Goal: Information Seeking & Learning: Learn about a topic

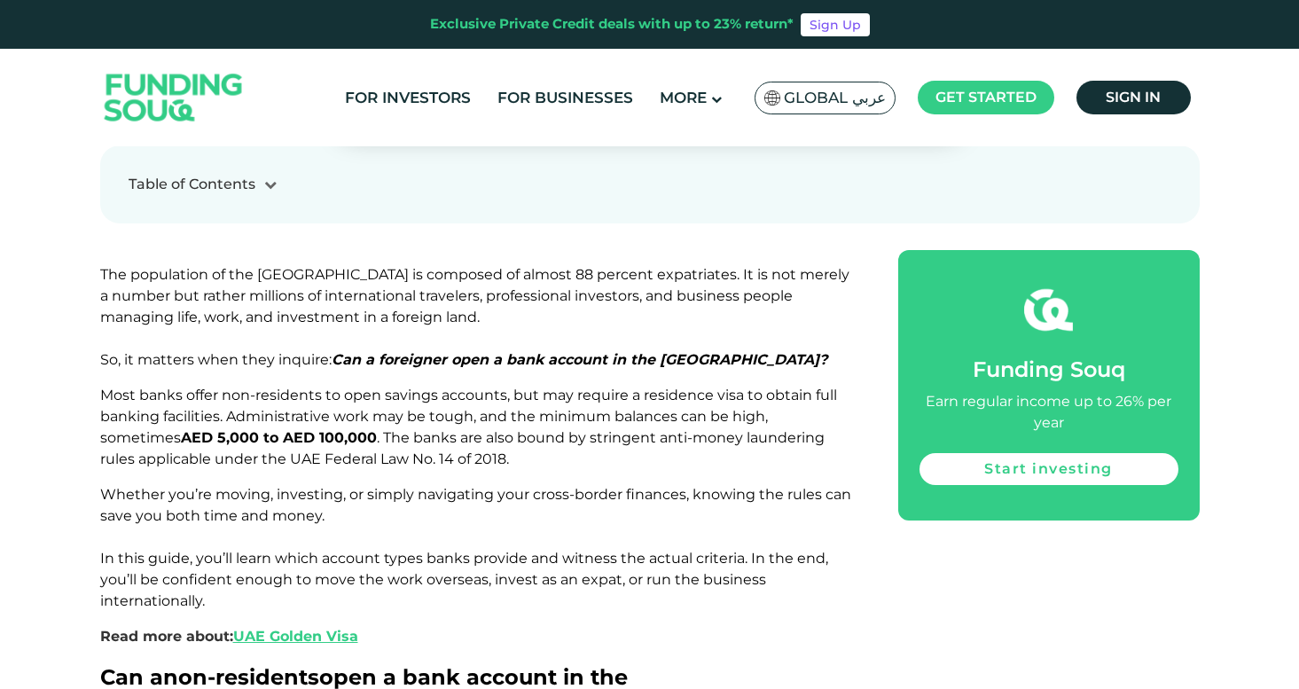
scroll to position [834, 0]
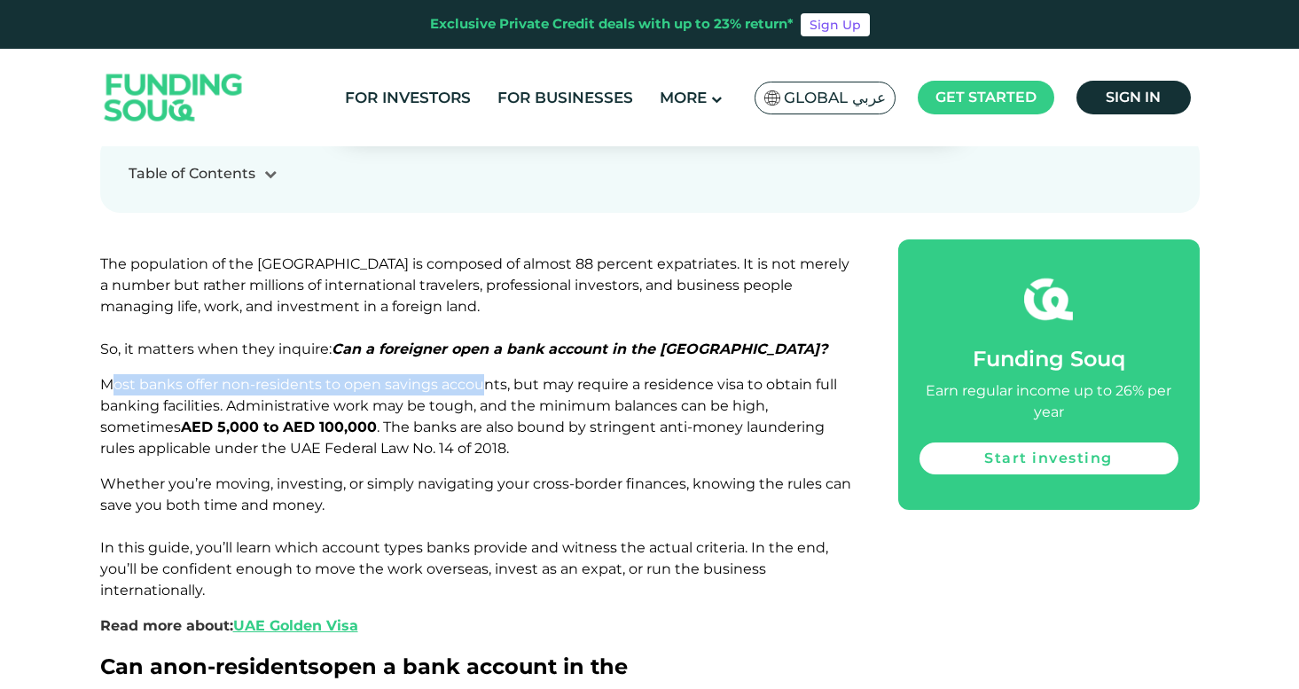
drag, startPoint x: 112, startPoint y: 330, endPoint x: 485, endPoint y: 327, distance: 373.2
click at [485, 376] on span "Most banks offer non-residents to open savings accounts, but may require a resi…" at bounding box center [468, 416] width 737 height 81
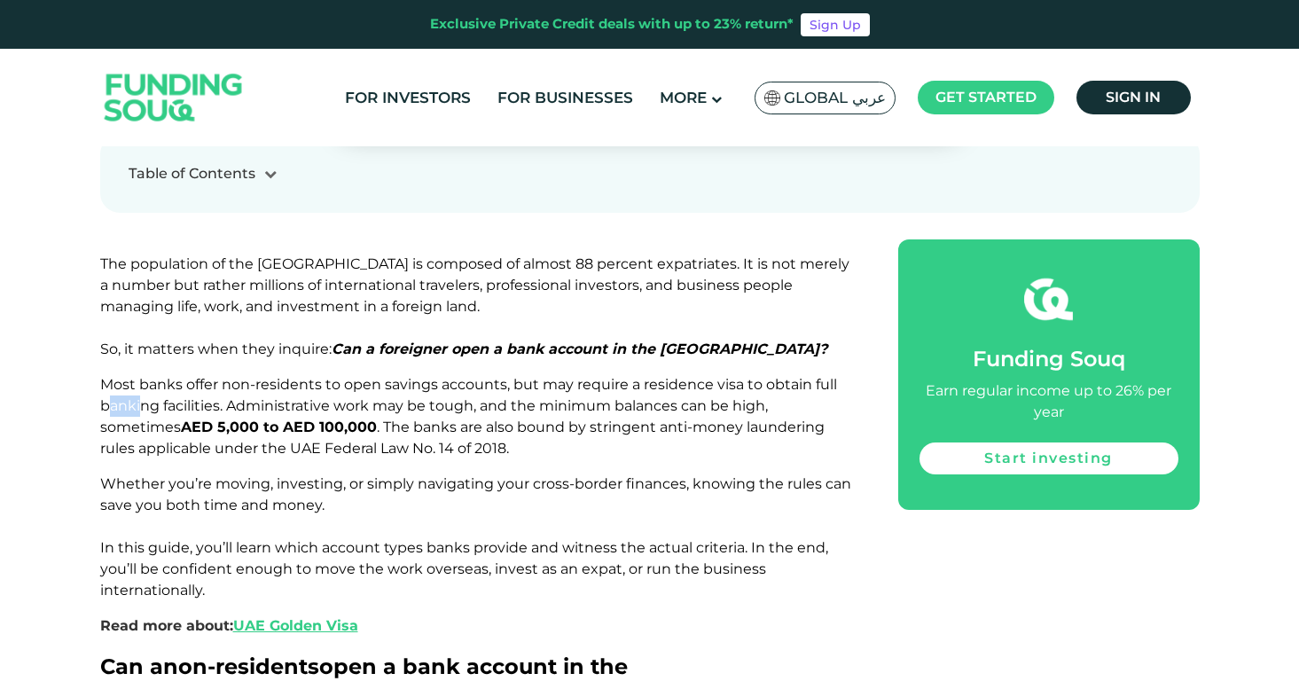
drag, startPoint x: 113, startPoint y: 350, endPoint x: 140, endPoint y: 350, distance: 27.5
click at [140, 376] on span "Most banks offer non-residents to open savings accounts, but may require a resi…" at bounding box center [468, 416] width 737 height 81
drag, startPoint x: 219, startPoint y: 347, endPoint x: 643, endPoint y: 354, distance: 423.8
click at [644, 376] on span "Most banks offer non-residents to open savings accounts, but may require a resi…" at bounding box center [468, 416] width 737 height 81
click at [643, 376] on span "Most banks offer non-residents to open savings accounts, but may require a resi…" at bounding box center [468, 416] width 737 height 81
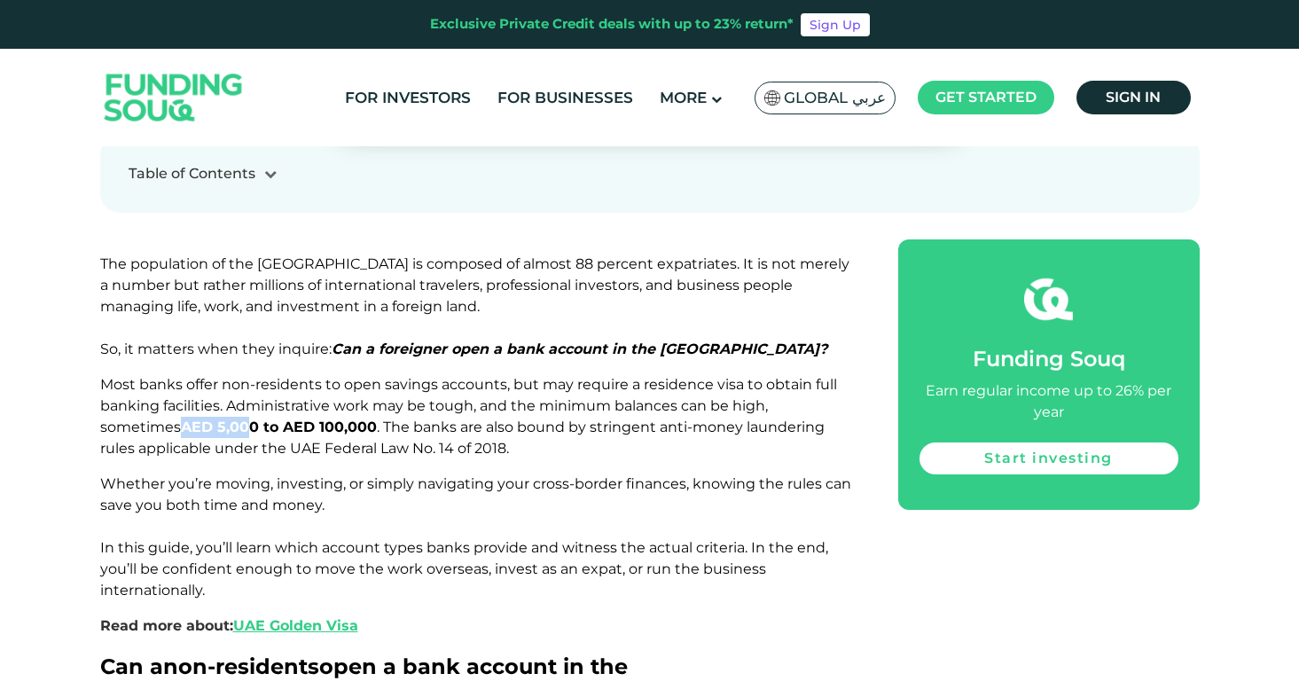
drag, startPoint x: 105, startPoint y: 368, endPoint x: 166, endPoint y: 368, distance: 61.2
click at [181, 418] on strong "AED 5,000 to AED 100,000" at bounding box center [279, 426] width 196 height 17
drag, startPoint x: 157, startPoint y: 389, endPoint x: 303, endPoint y: 389, distance: 146.3
click at [303, 389] on span "Most banks offer non-residents to open savings accounts, but may require a resi…" at bounding box center [468, 416] width 737 height 81
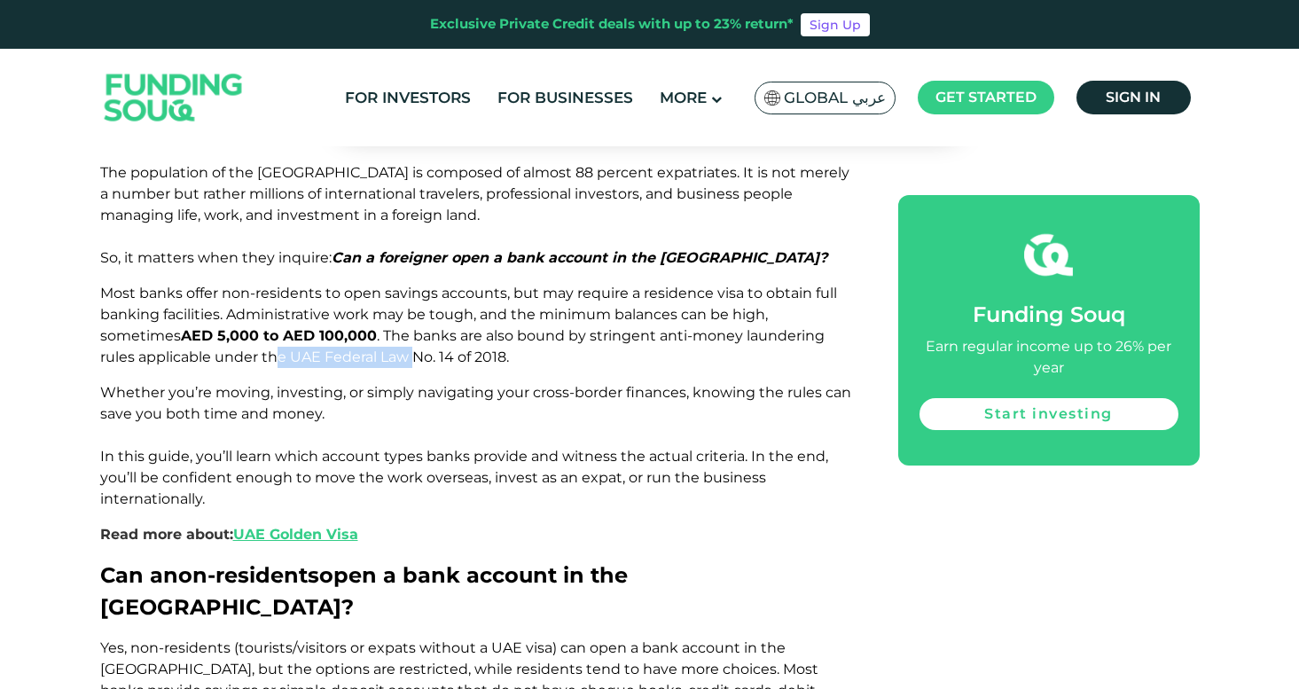
scroll to position [942, 0]
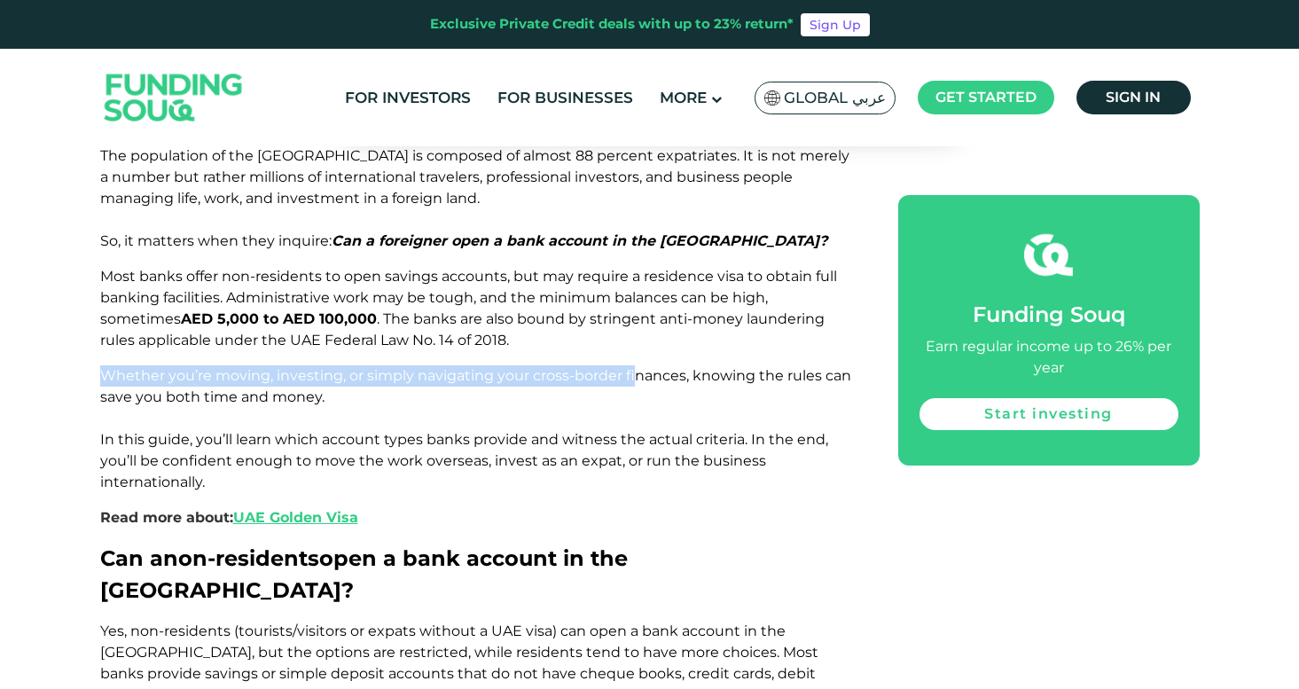
drag, startPoint x: 90, startPoint y: 317, endPoint x: 631, endPoint y: 325, distance: 541.7
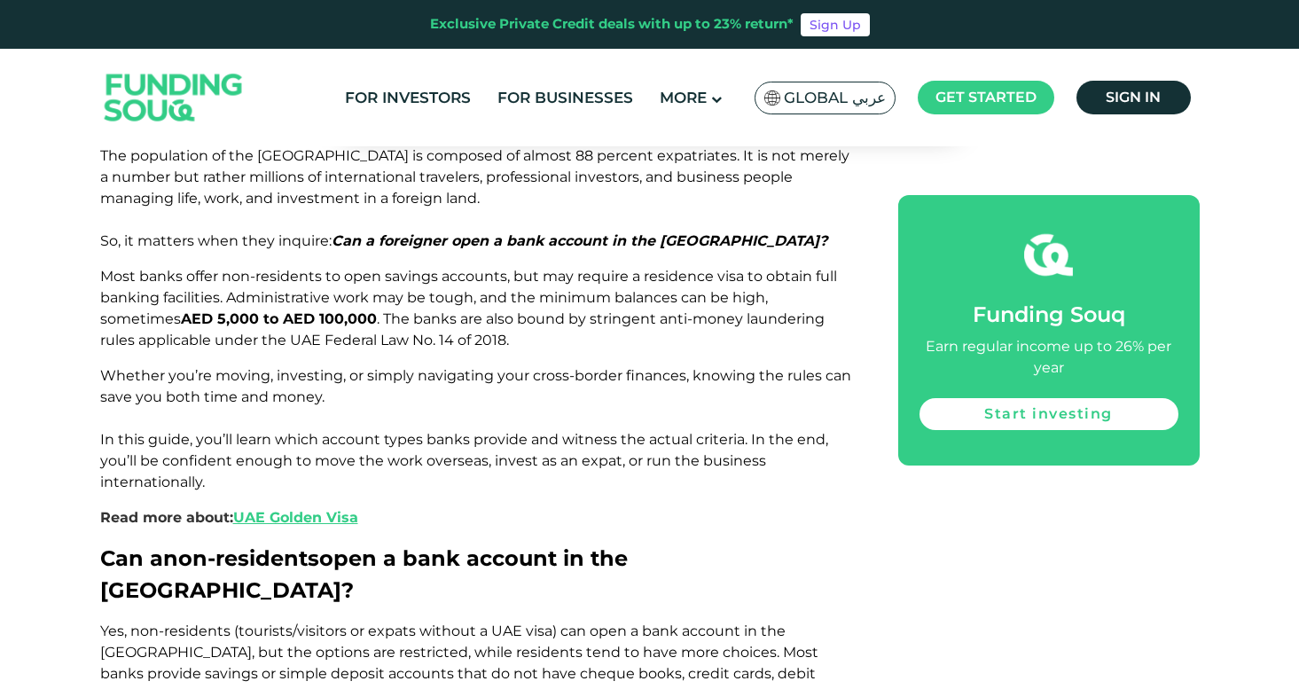
drag, startPoint x: 149, startPoint y: 371, endPoint x: 399, endPoint y: 368, distance: 250.0
click at [397, 368] on p "Whether you’re moving, investing, or simply navigating your cross-border financ…" at bounding box center [479, 429] width 758 height 128
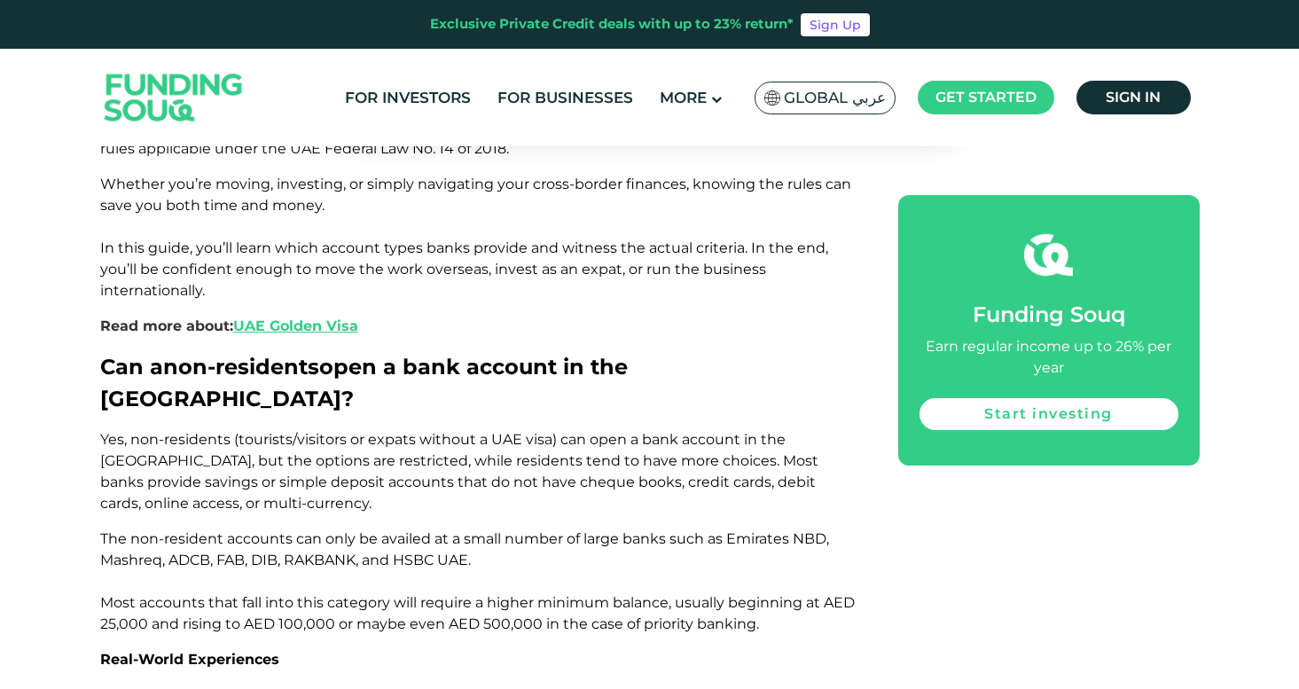
scroll to position [1214, 0]
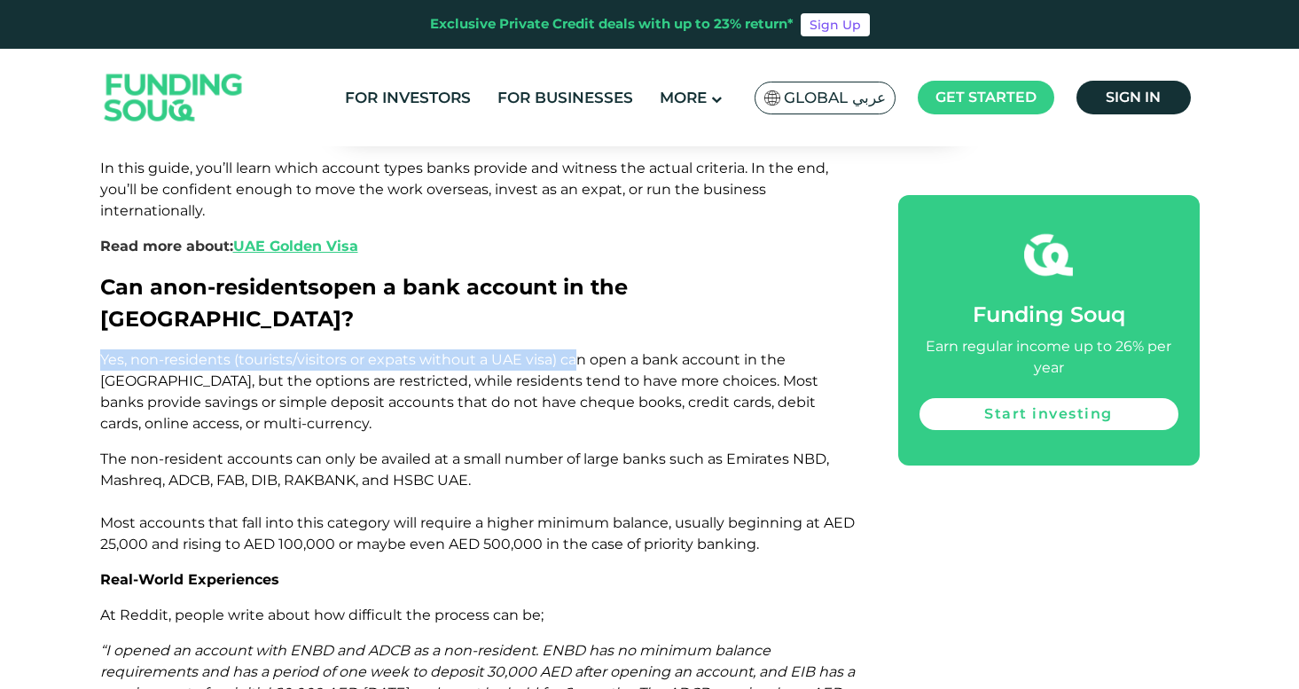
drag, startPoint x: 96, startPoint y: 270, endPoint x: 568, endPoint y: 271, distance: 472.5
click at [568, 351] on span "Yes, non-residents (tourists/visitors or expats without a UAE visa) can open a …" at bounding box center [459, 391] width 718 height 81
drag, startPoint x: 559, startPoint y: 271, endPoint x: 259, endPoint y: 270, distance: 300.5
click at [259, 351] on span "Yes, non-residents (tourists/visitors or expats without a UAE visa) can open a …" at bounding box center [459, 391] width 718 height 81
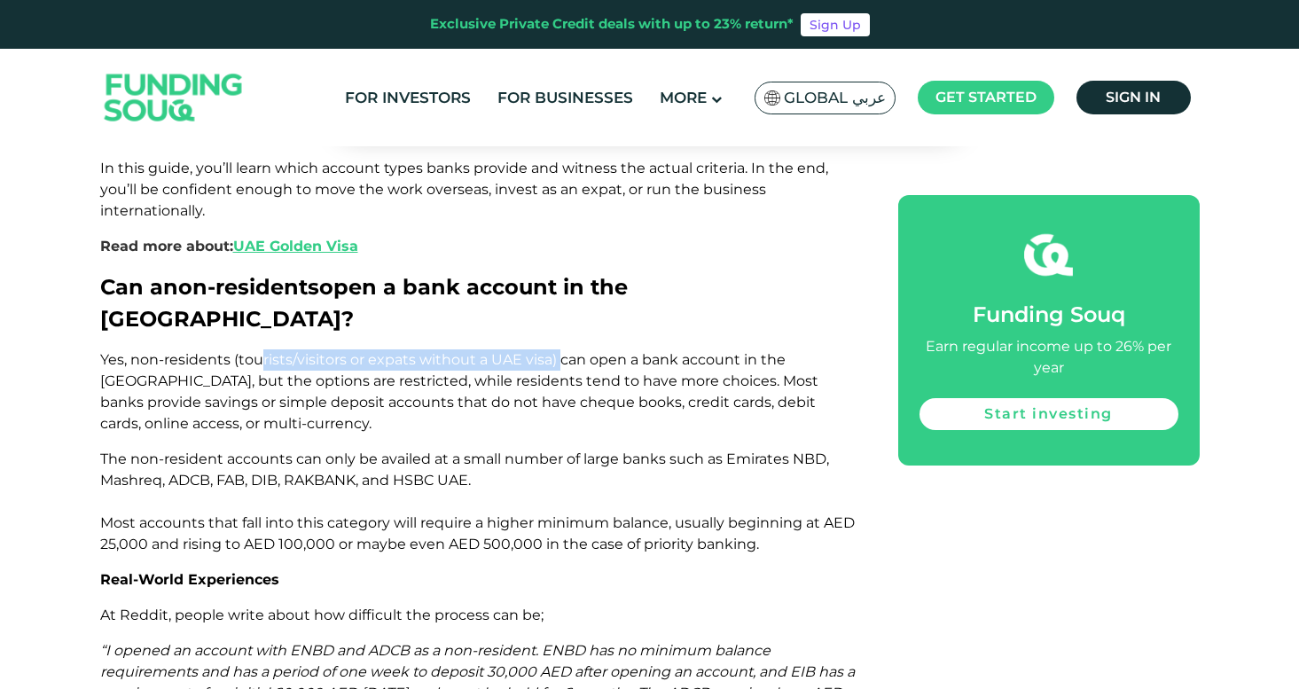
click at [259, 351] on span "Yes, non-residents (tourists/visitors or expats without a UAE visa) can open a …" at bounding box center [459, 391] width 718 height 81
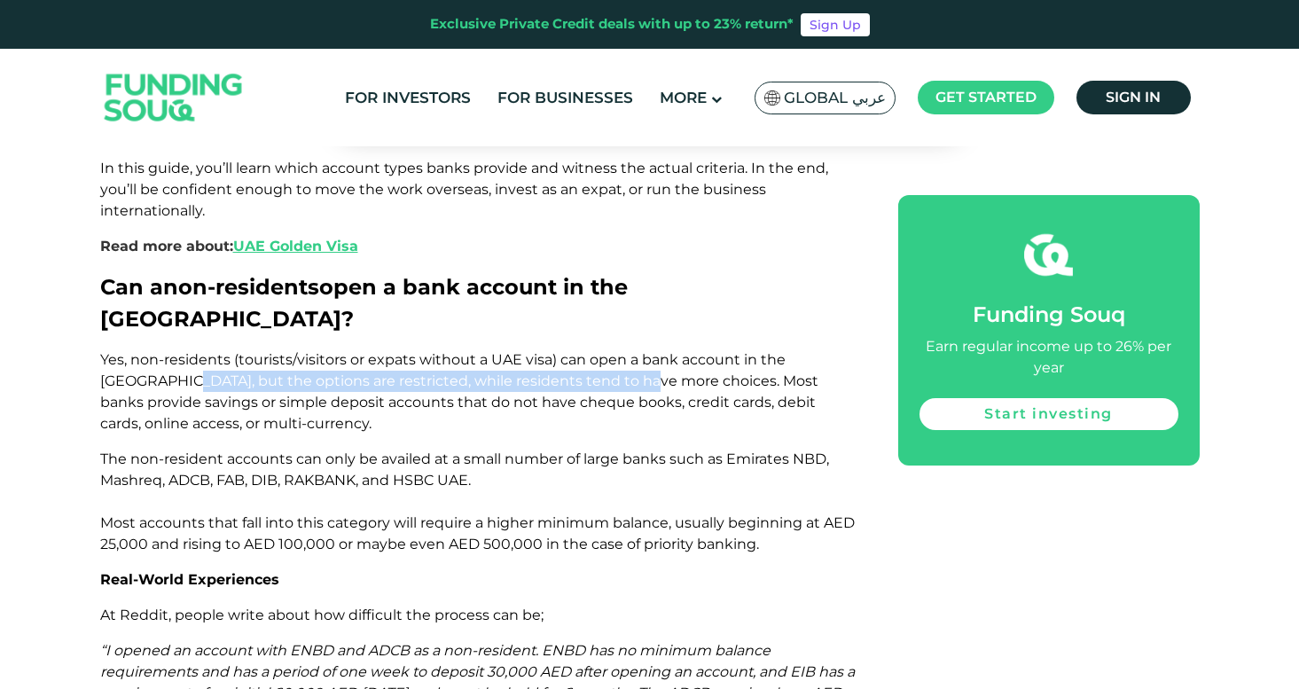
drag, startPoint x: 111, startPoint y: 298, endPoint x: 579, endPoint y: 295, distance: 468.0
click at [579, 351] on span "Yes, non-residents (tourists/visitors or expats without a UAE visa) can open a …" at bounding box center [459, 391] width 718 height 81
drag, startPoint x: 384, startPoint y: 290, endPoint x: 636, endPoint y: 288, distance: 252.6
click at [637, 351] on span "Yes, non-residents (tourists/visitors or expats without a UAE visa) can open a …" at bounding box center [459, 391] width 718 height 81
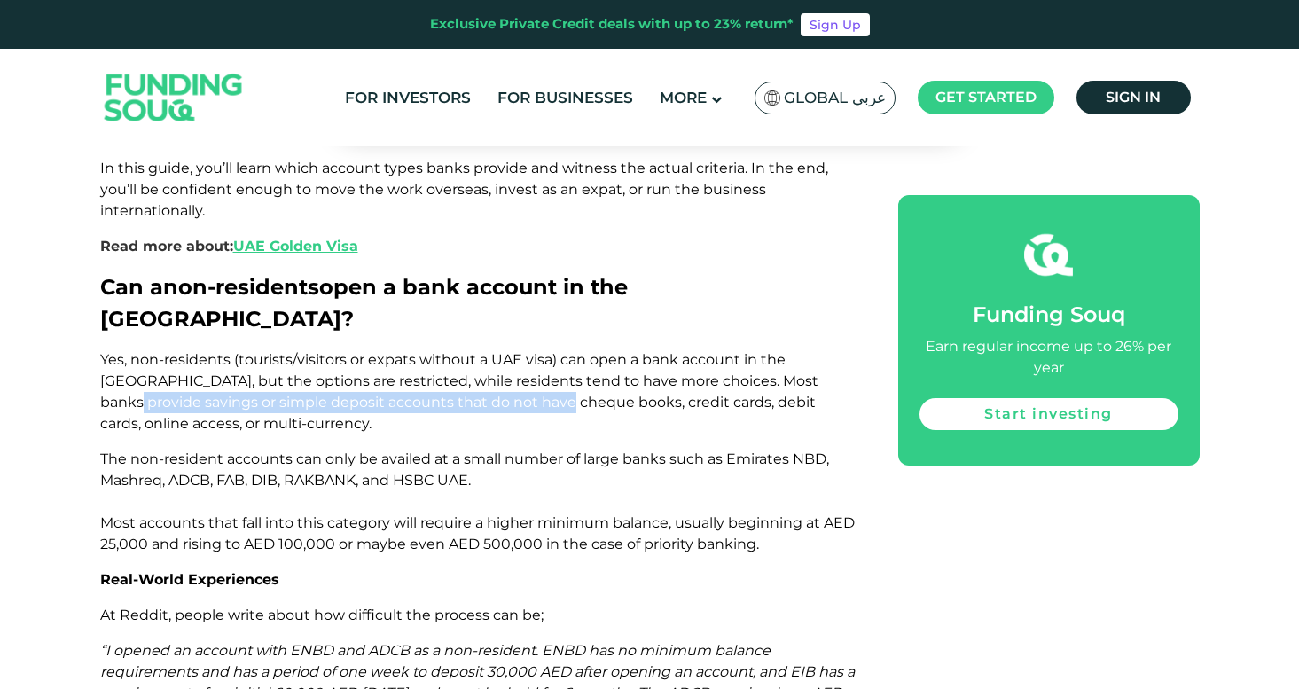
drag, startPoint x: 767, startPoint y: 288, endPoint x: 450, endPoint y: 310, distance: 317.2
click at [449, 351] on span "Yes, non-residents (tourists/visitors or expats without a UAE visa) can open a …" at bounding box center [459, 391] width 718 height 81
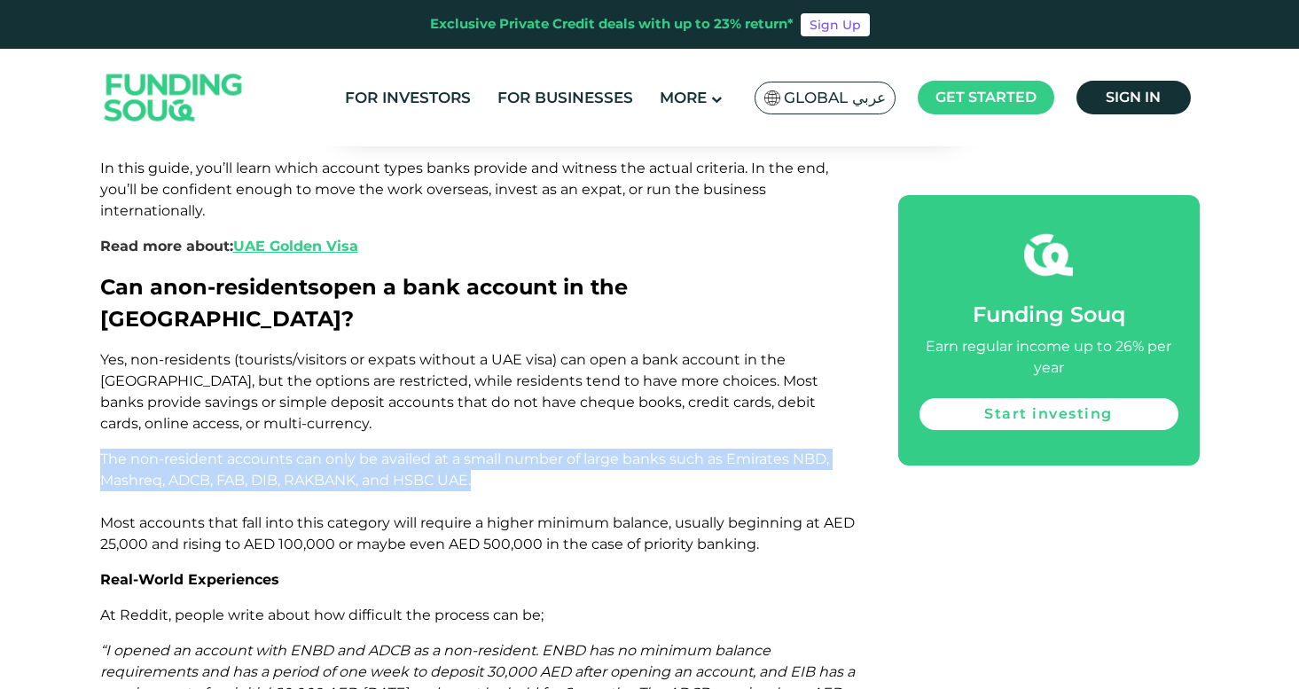
drag, startPoint x: 103, startPoint y: 370, endPoint x: 763, endPoint y: 391, distance: 660.7
click at [765, 449] on p "The non-resident accounts can only be availed at a small number of large banks …" at bounding box center [479, 502] width 758 height 106
click at [763, 449] on p "The non-resident accounts can only be availed at a small number of large banks …" at bounding box center [479, 502] width 758 height 106
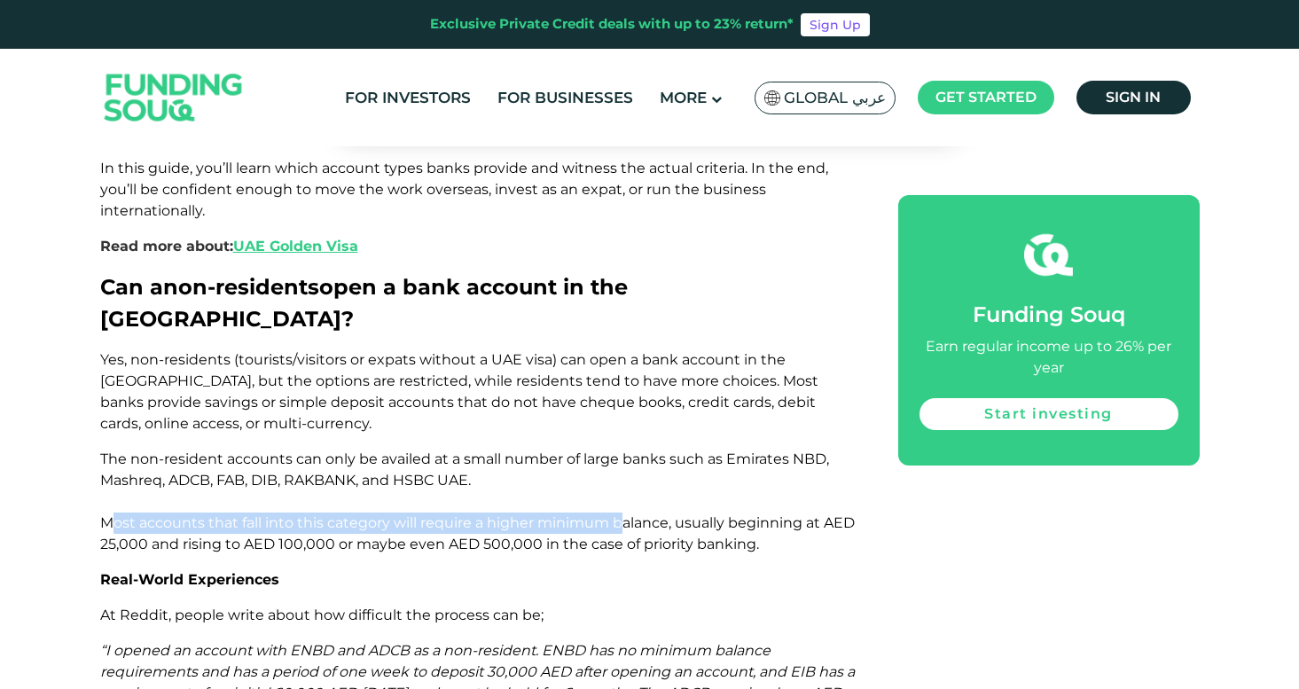
drag, startPoint x: 117, startPoint y: 424, endPoint x: 620, endPoint y: 424, distance: 502.6
click at [620, 449] on p "The non-resident accounts can only be availed at a small number of large banks …" at bounding box center [479, 502] width 758 height 106
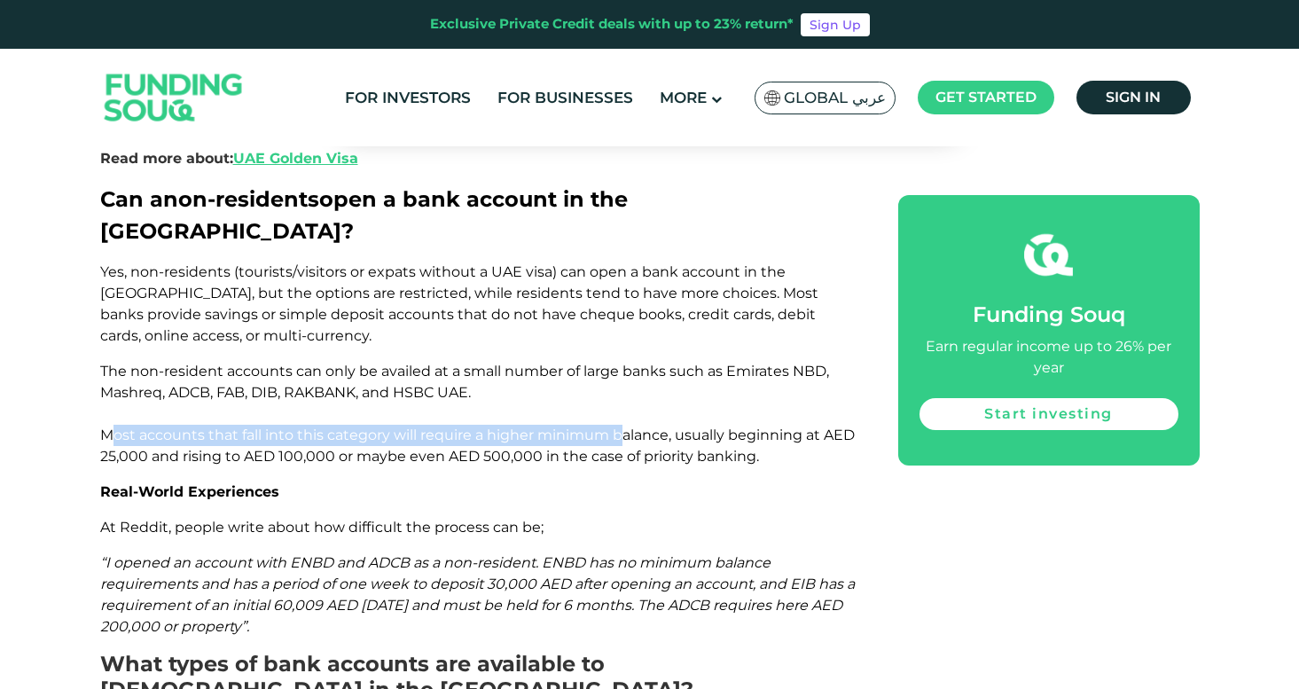
scroll to position [1306, 0]
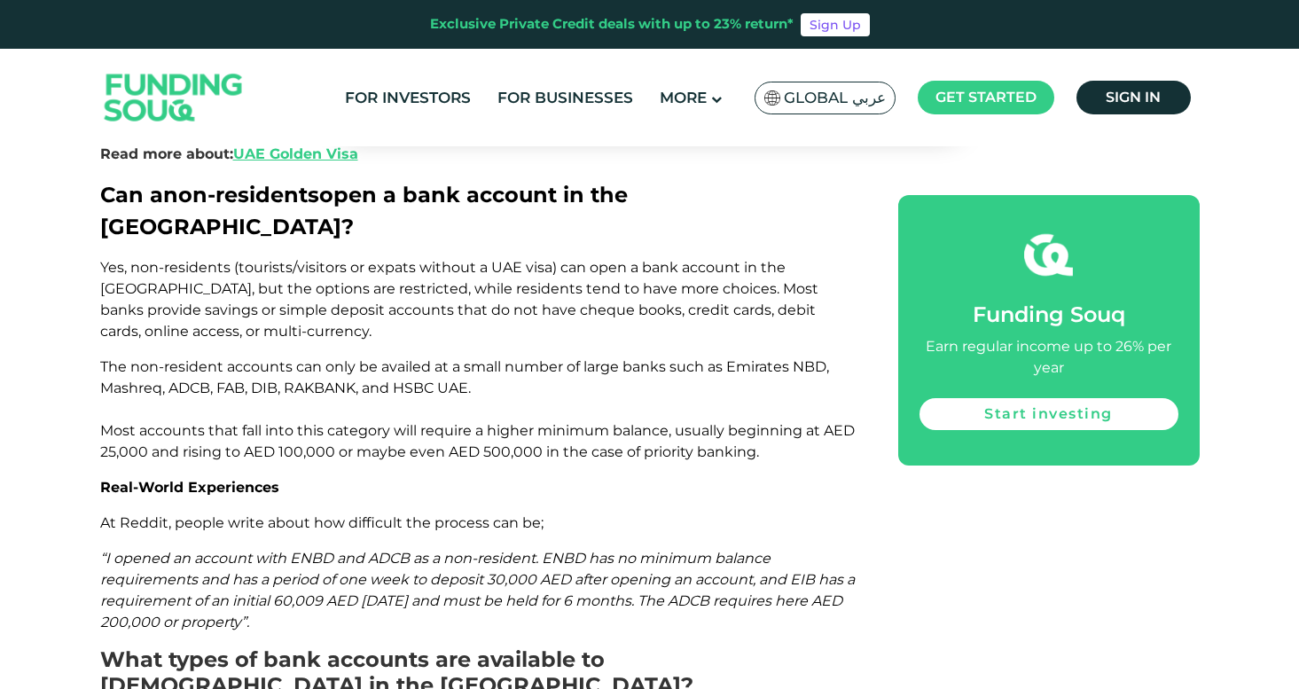
click at [467, 369] on span "The non-resident accounts can only be availed at a small number of large banks …" at bounding box center [477, 409] width 754 height 102
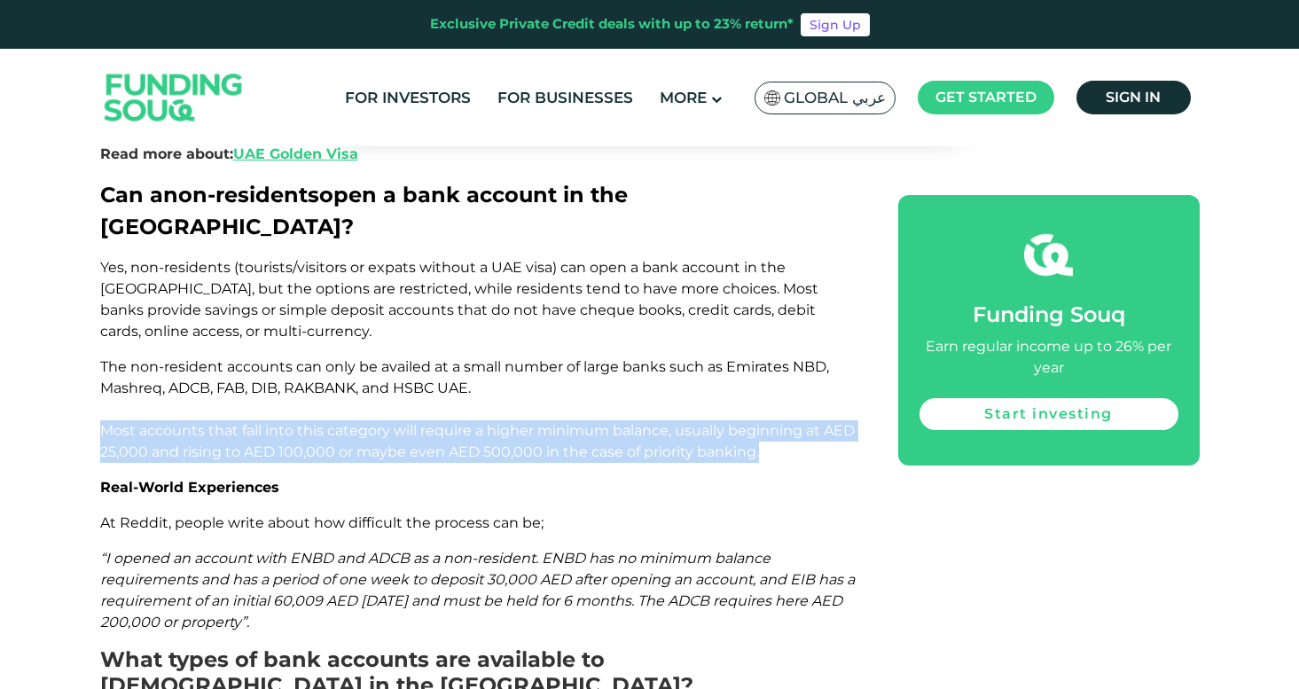
click at [467, 369] on span "The non-resident accounts can only be availed at a small number of large banks …" at bounding box center [477, 409] width 754 height 102
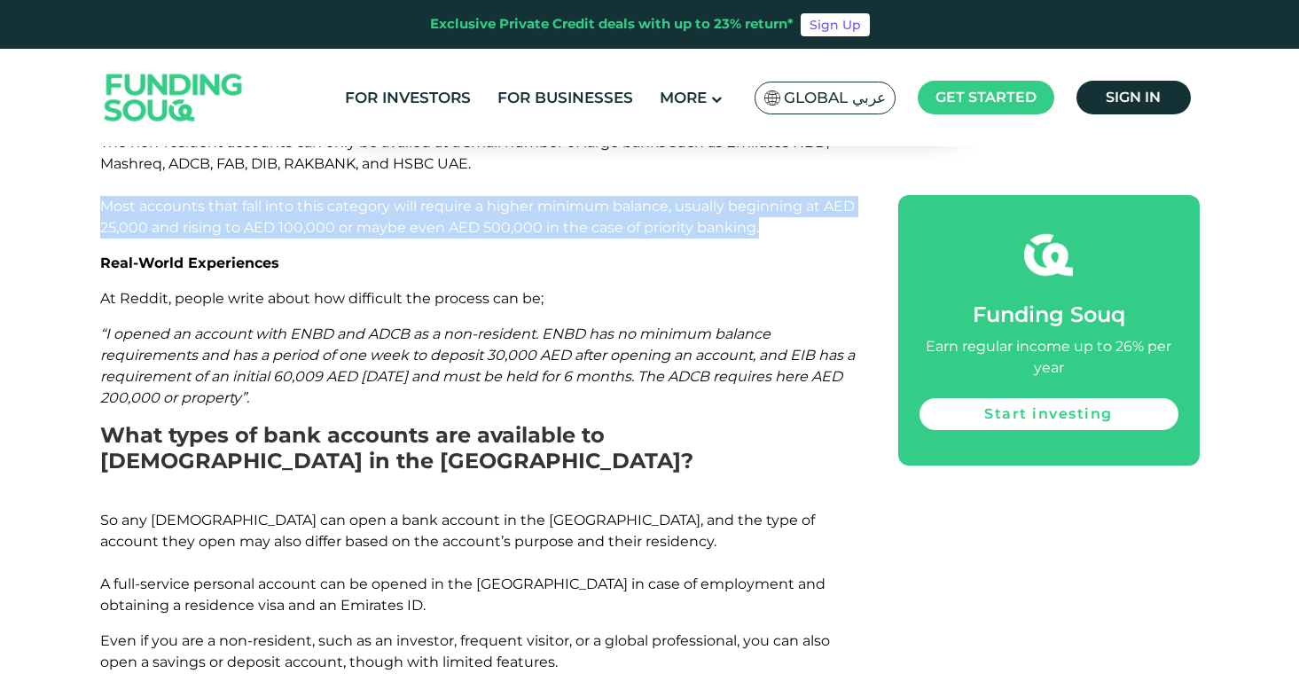
scroll to position [1504, 0]
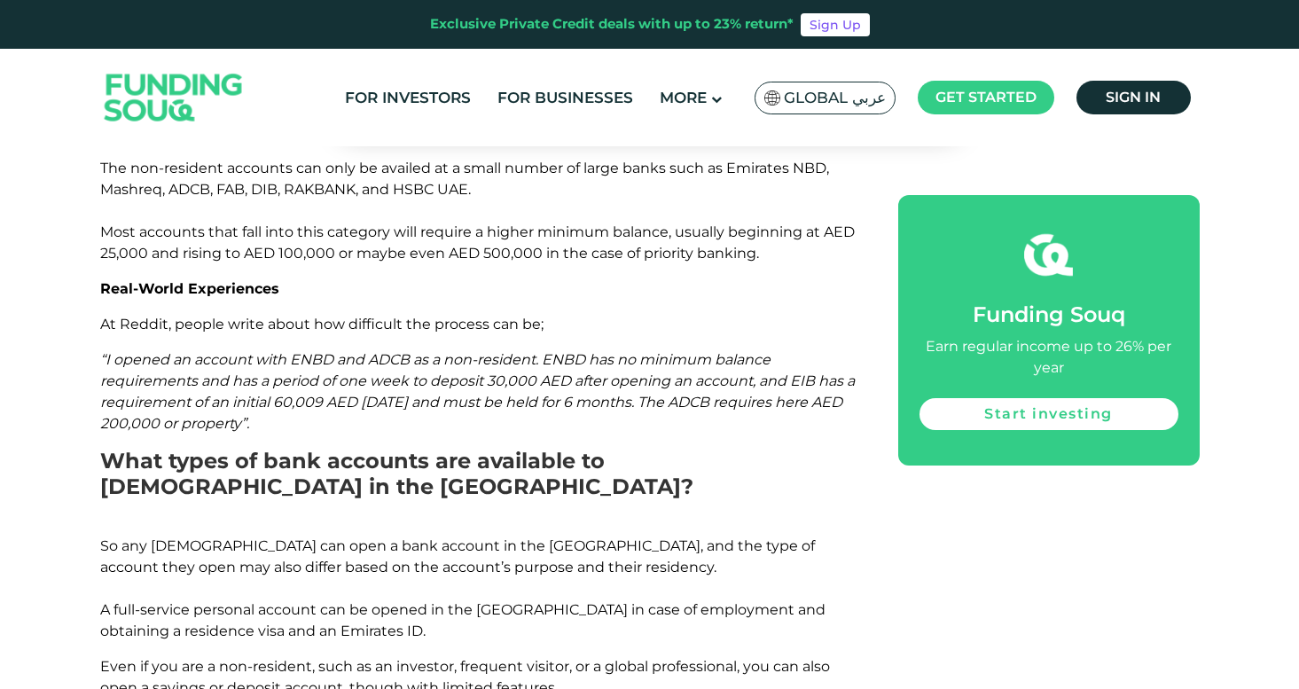
drag, startPoint x: 213, startPoint y: 253, endPoint x: 536, endPoint y: 247, distance: 323.6
